Goal: Task Accomplishment & Management: Manage account settings

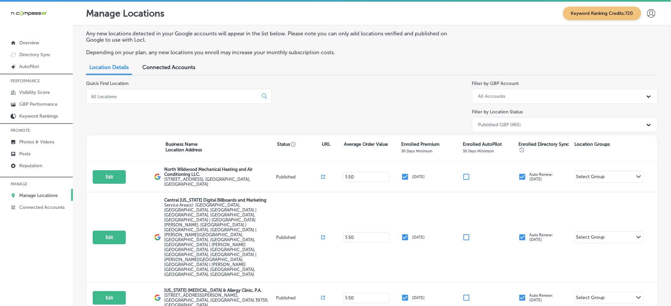
click at [124, 98] on input at bounding box center [173, 97] width 166 height 6
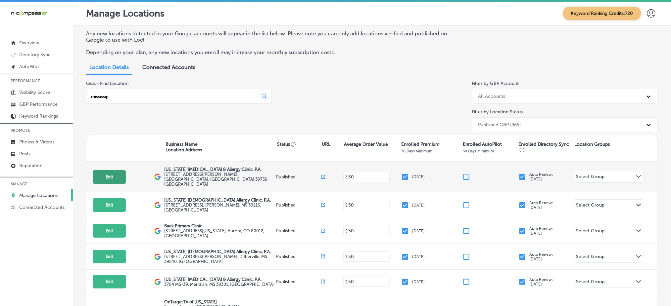
type input "mississip"
click at [97, 170] on button "Edit" at bounding box center [109, 177] width 33 height 14
select select "US"
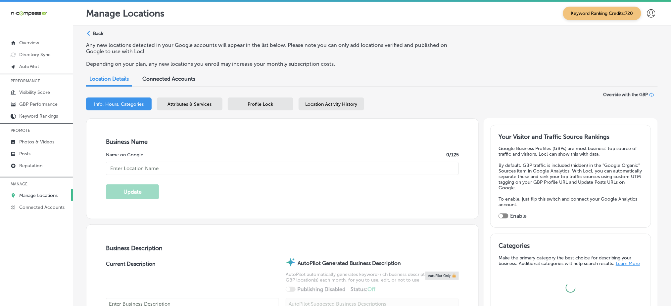
type input "[US_STATE] [MEDICAL_DATA] & Allergy Clinic, P.A."
type input "[STREET_ADDRESS][PERSON_NAME]"
type input "[GEOGRAPHIC_DATA]"
type input "39759"
type input "US"
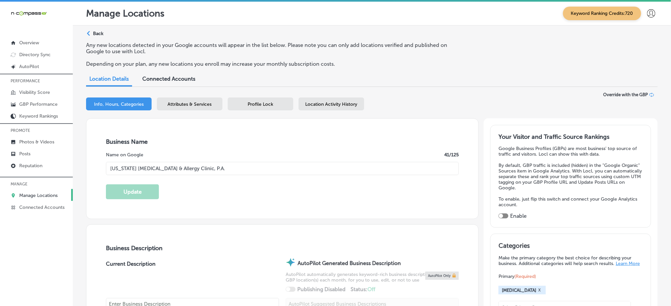
type textarea "At [US_STATE] [MEDICAL_DATA] & Allergy Clinic, we’re passionate about helping y…"
type input "[URL][DOMAIN_NAME]"
checkbox input "true"
type input "[PHONE_NUMBER]"
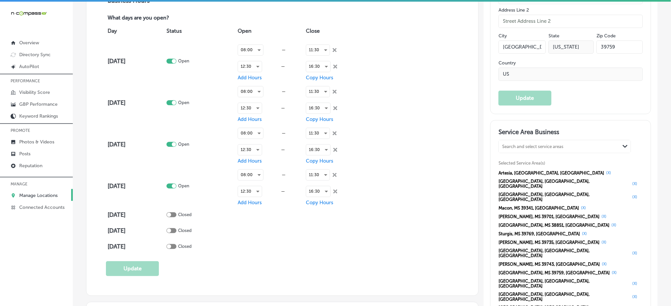
scroll to position [529, 0]
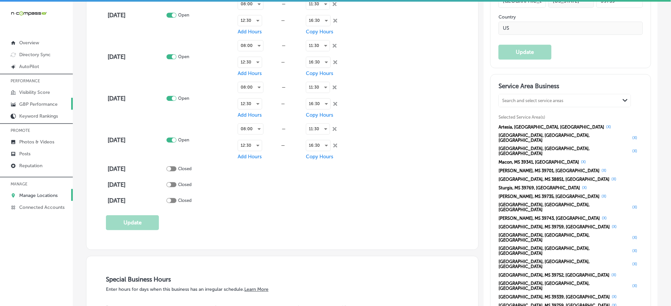
click at [50, 103] on p "GBP Performance" at bounding box center [38, 105] width 38 height 6
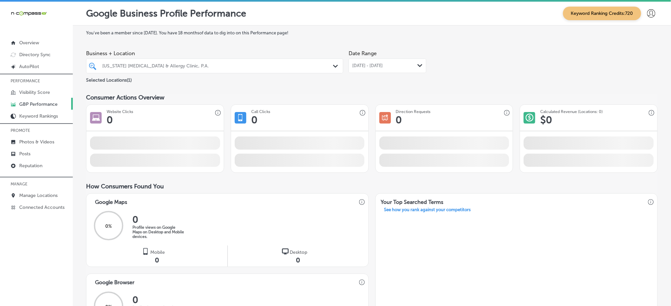
click at [359, 62] on div "[DATE] - [DATE] Path Created with Sketch." at bounding box center [387, 66] width 78 height 15
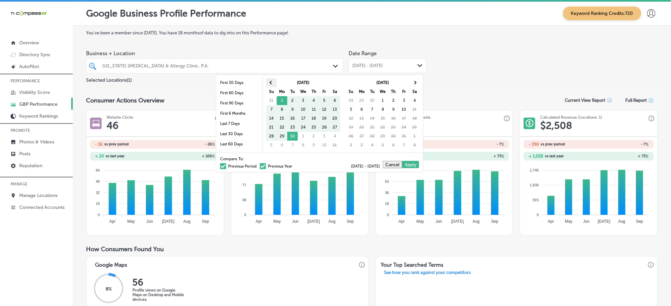
click at [267, 81] on th at bounding box center [271, 82] width 11 height 9
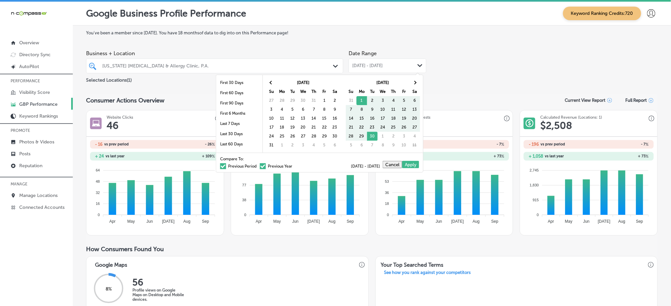
click at [267, 81] on th at bounding box center [271, 82] width 11 height 9
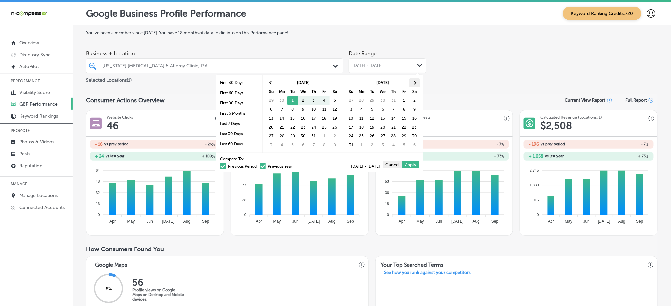
click at [412, 84] on th at bounding box center [414, 82] width 11 height 9
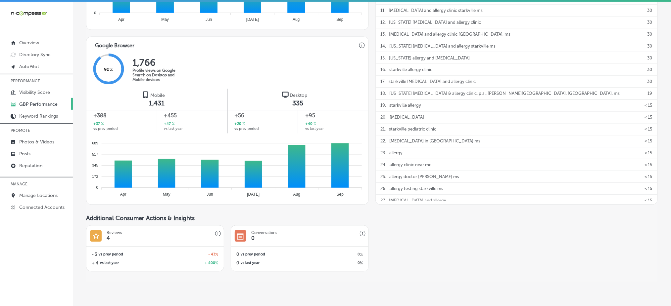
scroll to position [397, 0]
